Goal: Transaction & Acquisition: Purchase product/service

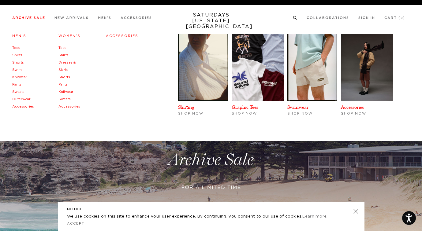
click at [28, 18] on link "Archive Sale" at bounding box center [28, 17] width 33 height 3
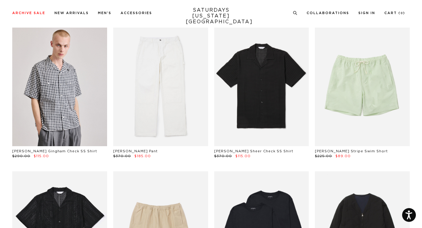
scroll to position [314, 0]
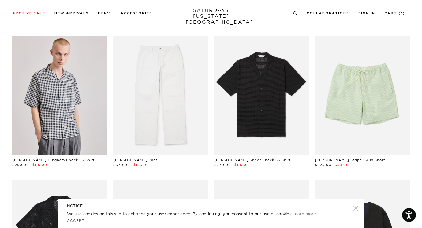
click at [355, 206] on link at bounding box center [355, 208] width 9 height 9
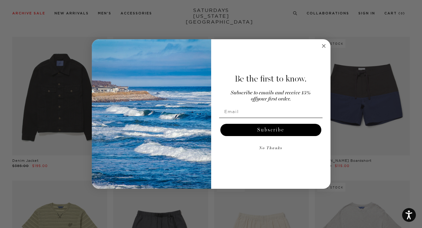
scroll to position [603, 0]
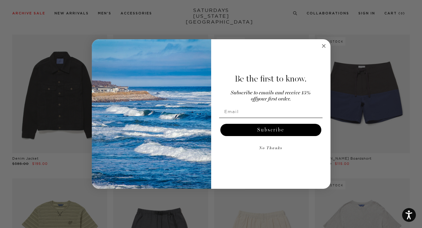
click at [325, 44] on circle "Close dialog" at bounding box center [323, 46] width 7 height 7
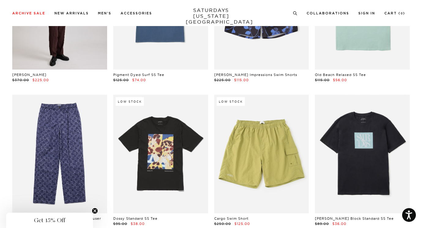
scroll to position [1568, 0]
